Goal: Navigation & Orientation: Find specific page/section

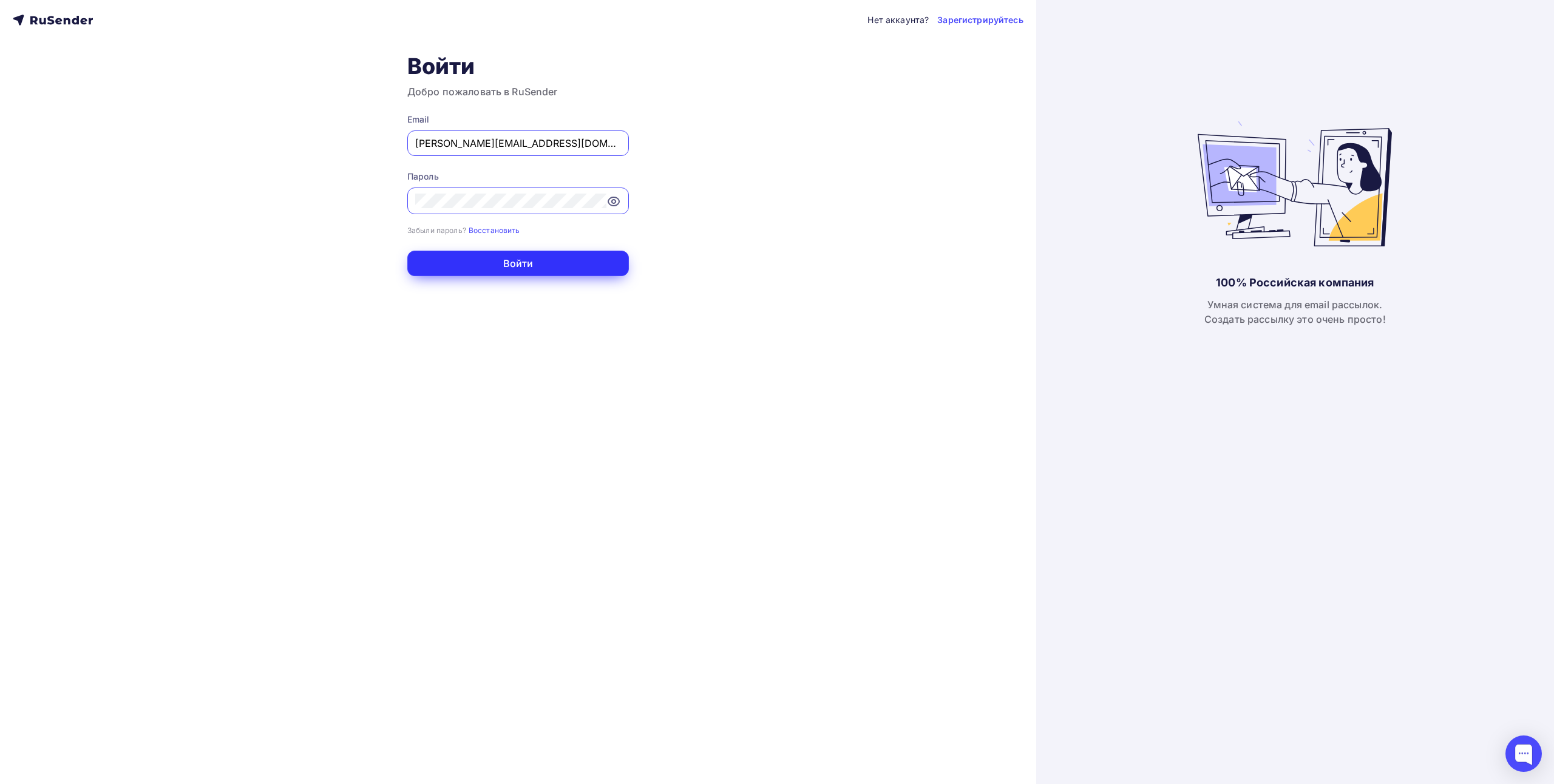
click at [537, 259] on button "Войти" at bounding box center [518, 263] width 222 height 25
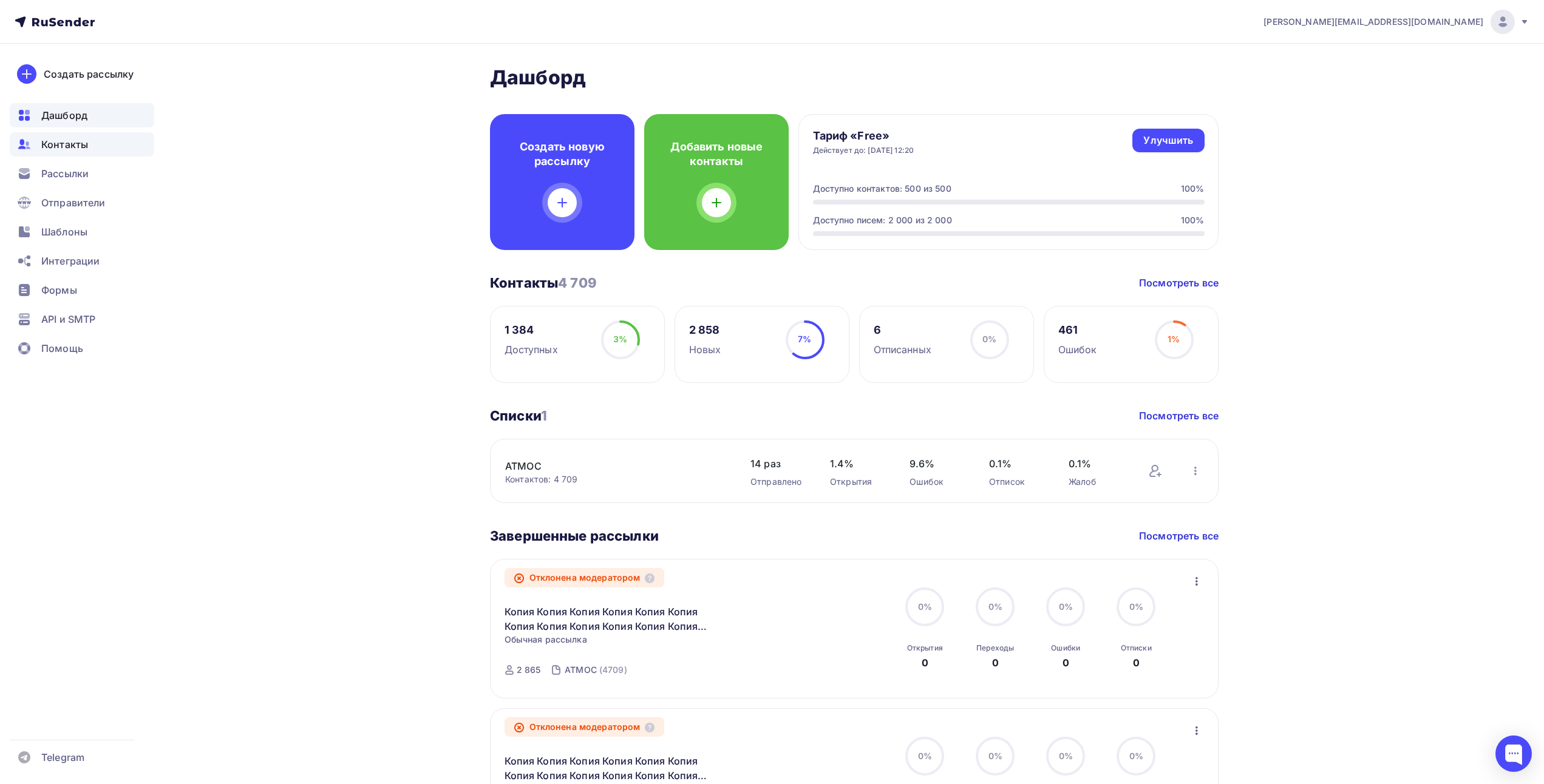
click at [55, 147] on span "Контакты" at bounding box center [65, 143] width 47 height 14
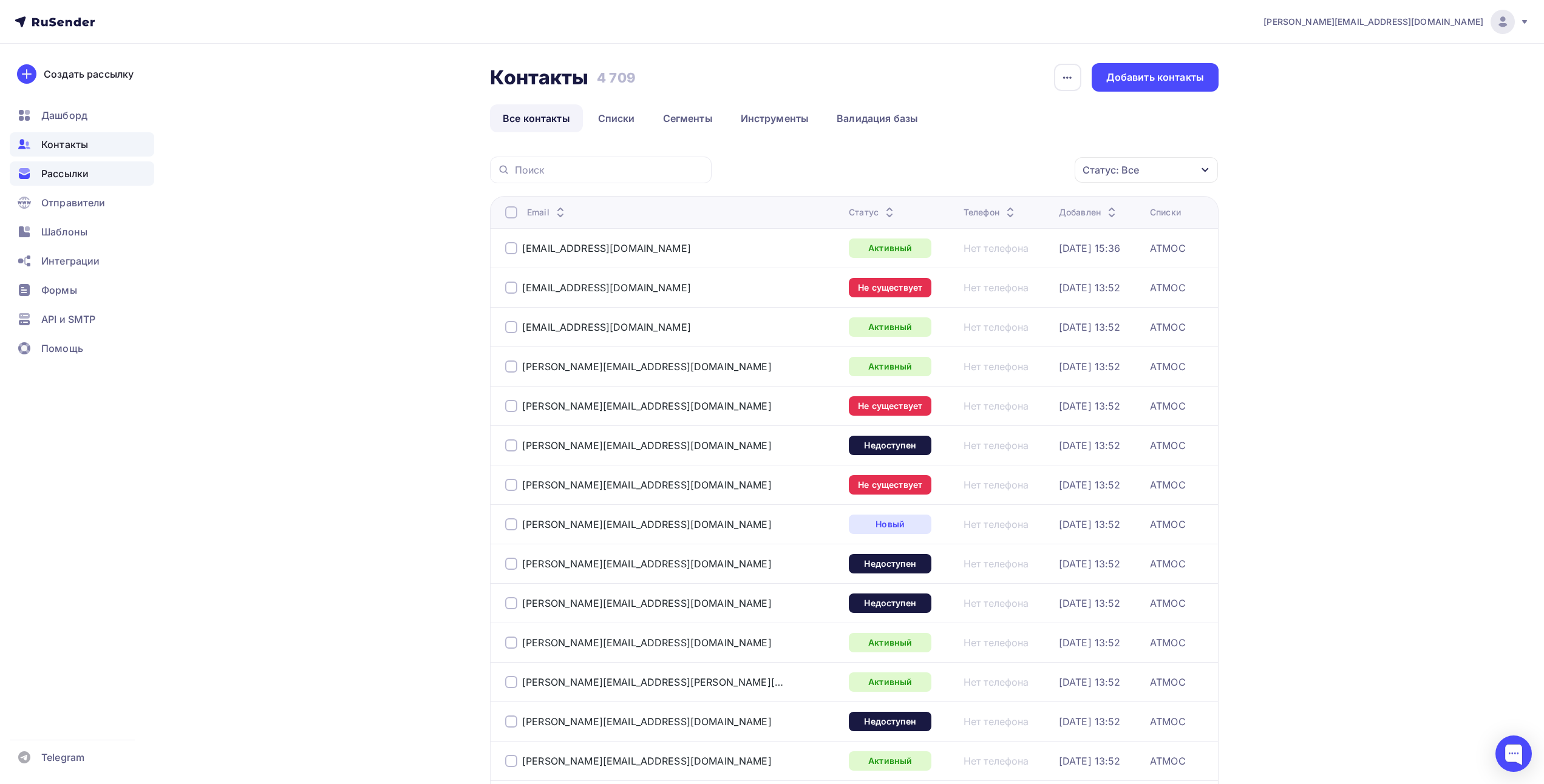
click at [84, 176] on span "Рассылки" at bounding box center [65, 173] width 47 height 14
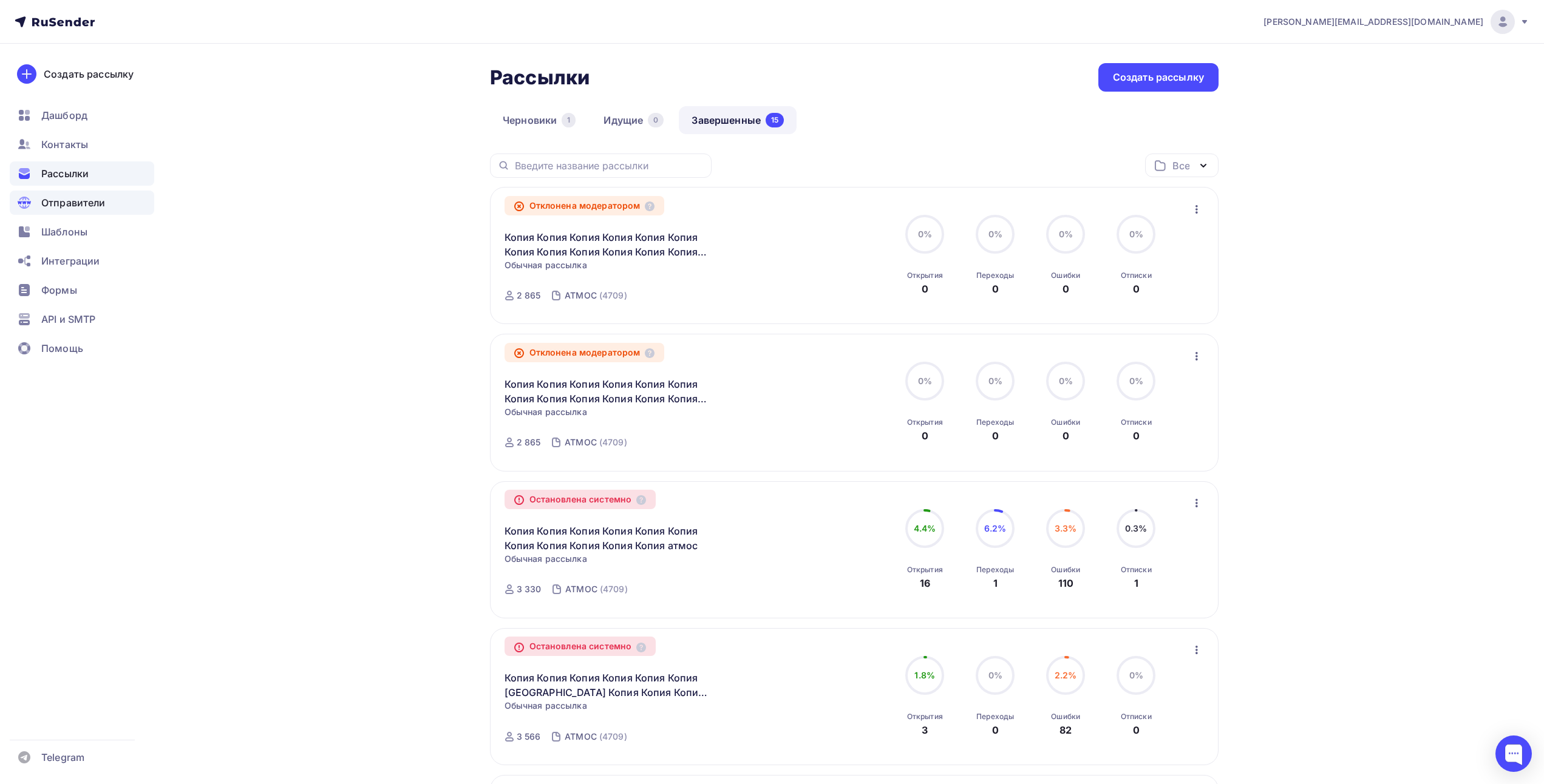
click at [91, 209] on span "Отправители" at bounding box center [74, 202] width 64 height 14
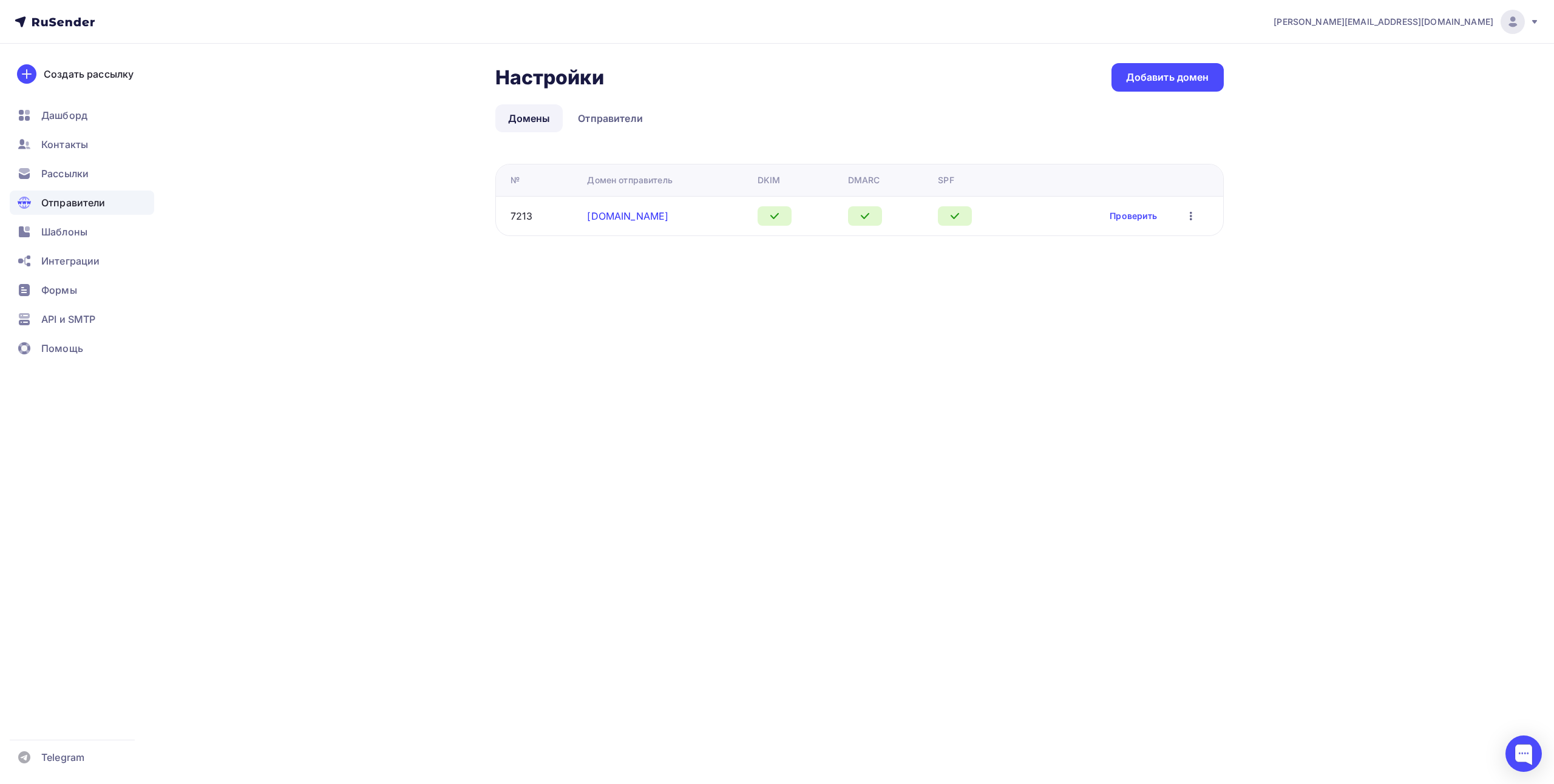
drag, startPoint x: 674, startPoint y: 217, endPoint x: 615, endPoint y: 217, distance: 59.0
click at [615, 217] on div "[DOMAIN_NAME]" at bounding box center [667, 215] width 160 height 14
click at [565, 257] on div "Настройки Настройки Добавить домен Домены Отправители Домены Отправители № Доме…" at bounding box center [777, 163] width 994 height 241
click at [626, 121] on link "Отправители" at bounding box center [610, 119] width 91 height 28
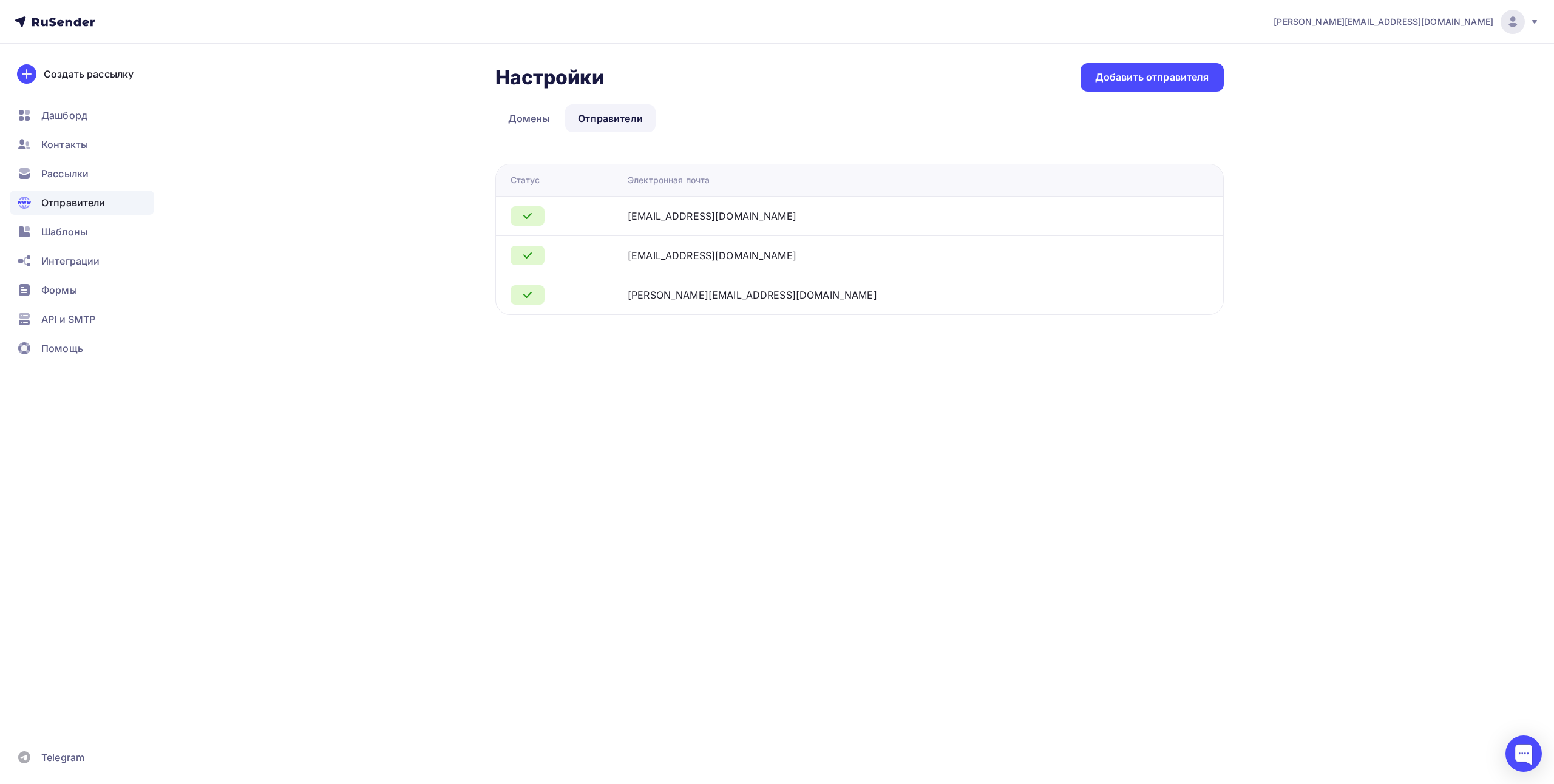
drag, startPoint x: 804, startPoint y: 216, endPoint x: 675, endPoint y: 215, distance: 129.0
click at [675, 215] on tr "[EMAIL_ADDRESS][DOMAIN_NAME]" at bounding box center [859, 216] width 727 height 40
copy div "[EMAIL_ADDRESS][DOMAIN_NAME]"
